Goal: Task Accomplishment & Management: Manage account settings

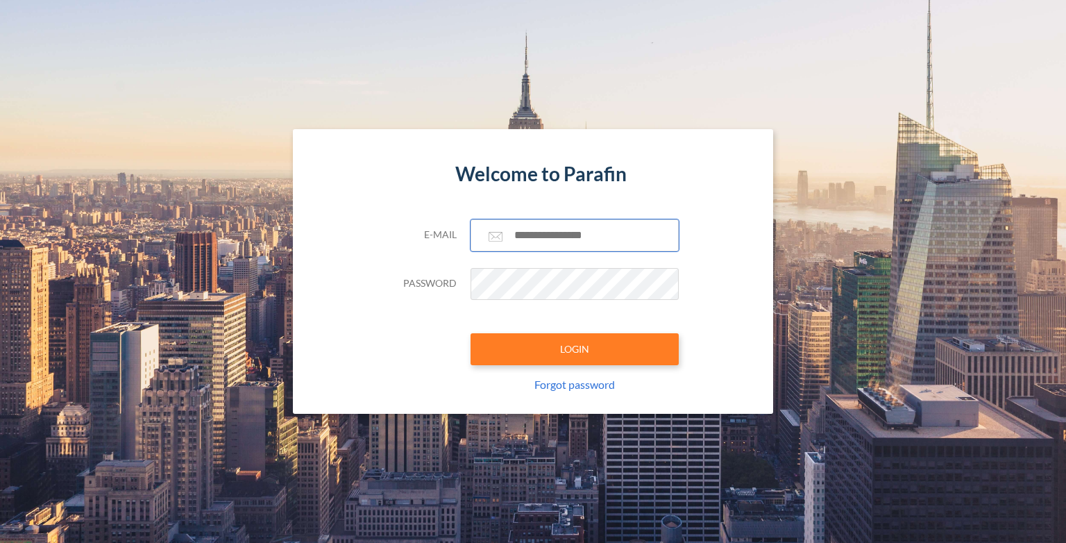
click at [580, 251] on input "text" at bounding box center [575, 235] width 208 height 32
